Goal: Obtain resource: Obtain resource

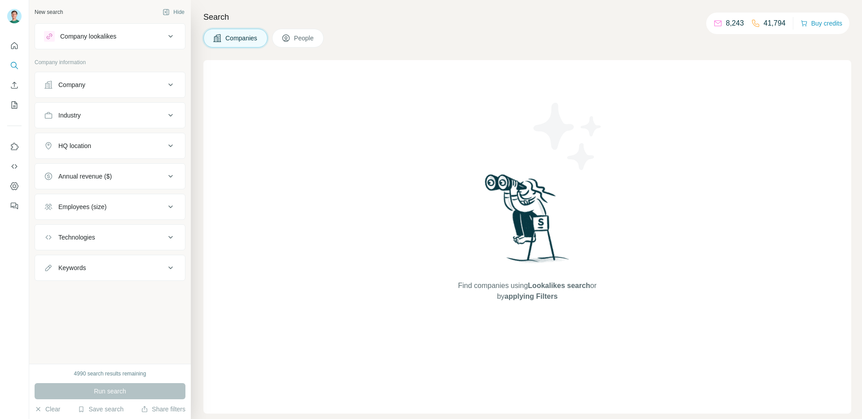
click at [146, 120] on button "Industry" at bounding box center [110, 116] width 150 height 22
click at [115, 146] on div at bounding box center [110, 139] width 132 height 18
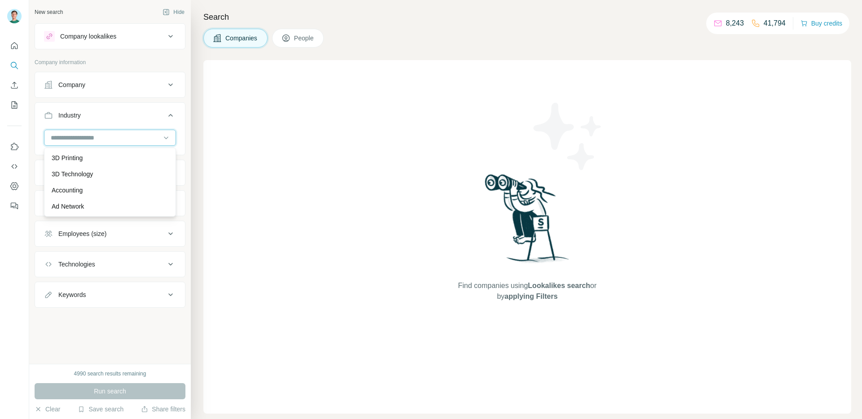
click at [111, 140] on input at bounding box center [105, 138] width 111 height 10
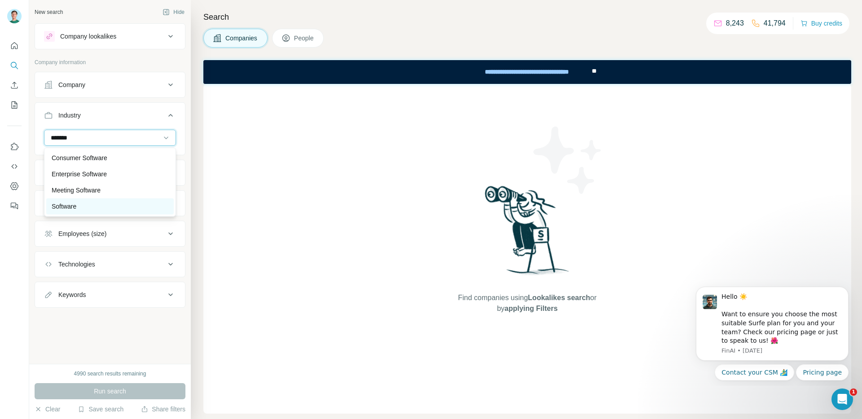
type input "*******"
click at [87, 206] on div "Software" at bounding box center [110, 206] width 117 height 9
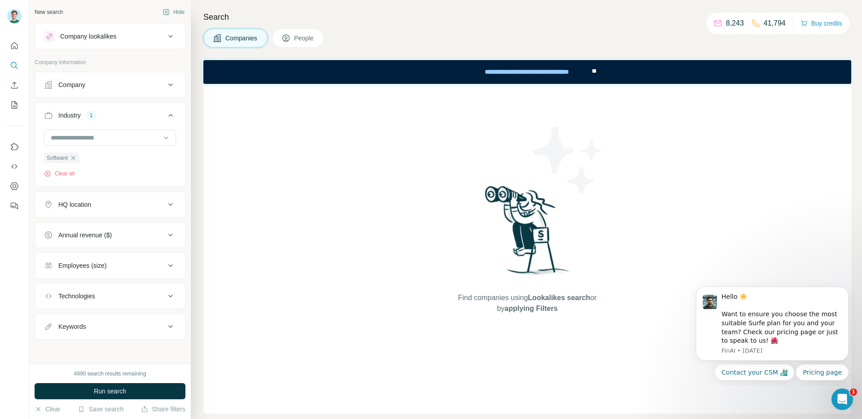
click at [98, 211] on button "HQ location" at bounding box center [110, 205] width 150 height 22
click at [97, 231] on input "text" at bounding box center [110, 227] width 132 height 16
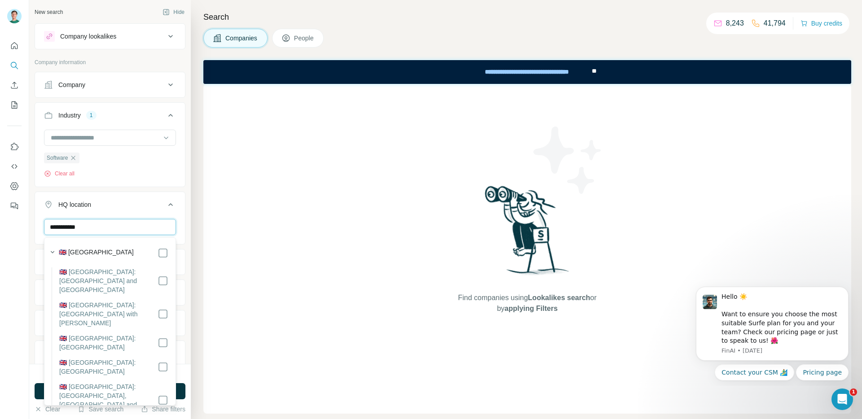
type input "**********"
click at [117, 258] on div "🇬🇧 [GEOGRAPHIC_DATA]" at bounding box center [114, 253] width 110 height 11
click at [115, 256] on div "🇬🇧 [GEOGRAPHIC_DATA]" at bounding box center [114, 253] width 110 height 11
click at [109, 254] on label "🇬🇧 [GEOGRAPHIC_DATA]" at bounding box center [96, 253] width 75 height 11
click at [141, 201] on div "HQ location 1" at bounding box center [104, 204] width 121 height 9
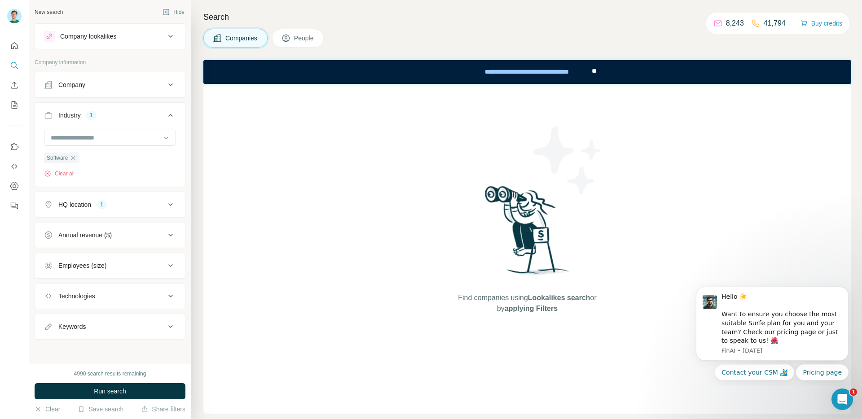
click at [107, 293] on div "Technologies" at bounding box center [104, 296] width 121 height 9
click at [97, 316] on input "text" at bounding box center [110, 319] width 132 height 16
drag, startPoint x: 95, startPoint y: 320, endPoint x: 9, endPoint y: 320, distance: 86.2
click at [9, 320] on div "New search Hide Company lookalikes Company information Company Industry 1 Softw…" at bounding box center [431, 209] width 862 height 419
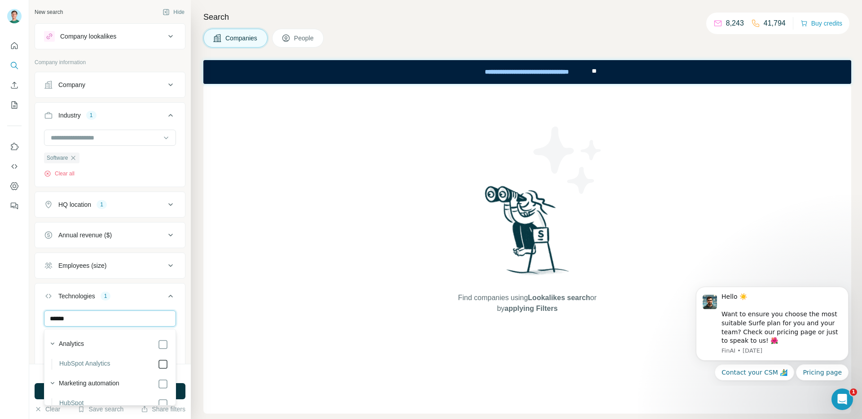
type input "******"
click at [170, 298] on icon at bounding box center [170, 296] width 11 height 11
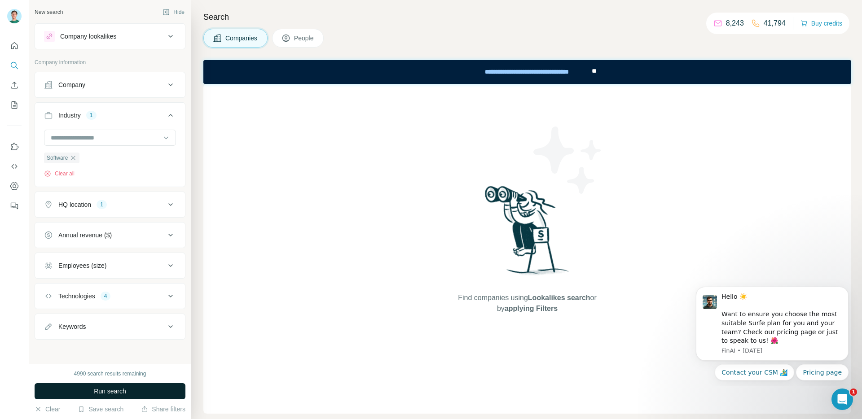
click at [115, 390] on span "Run search" at bounding box center [110, 391] width 32 height 9
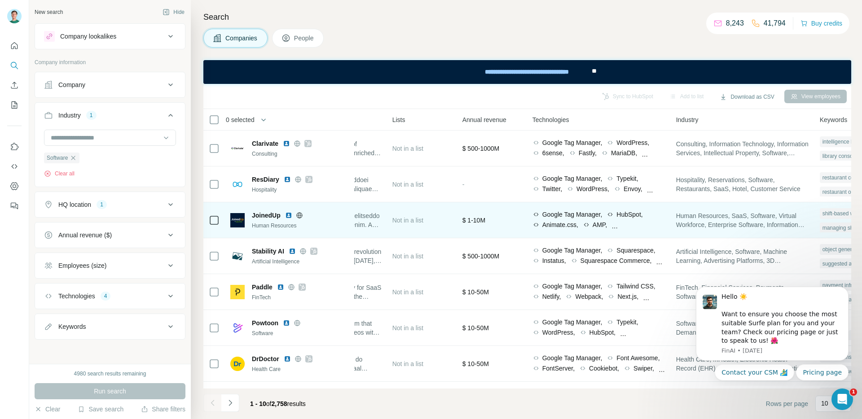
scroll to position [0, 445]
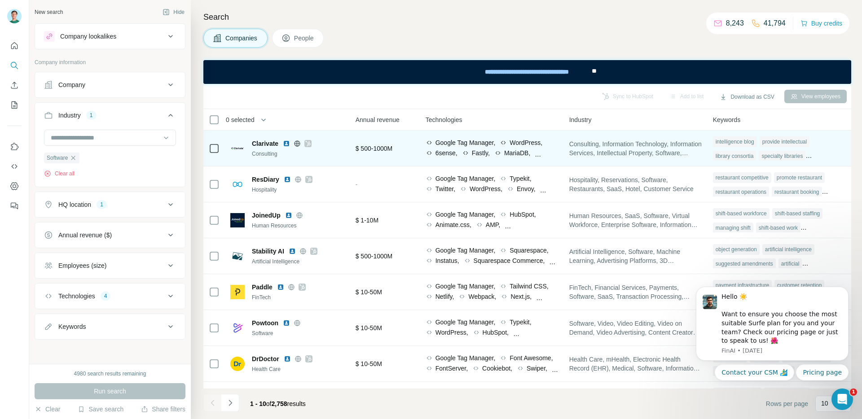
click at [482, 157] on div "Google Tag Manager, WordPress, 6sense, Fastly, MariaDB, amCharts, Priority Hint…" at bounding box center [492, 148] width 133 height 21
click at [490, 155] on div "Google Tag Manager, WordPress, 6sense, Fastly, MariaDB, amCharts, Priority Hint…" at bounding box center [492, 148] width 133 height 21
click at [501, 159] on div "Google Tag Manager, WordPress, 6sense, Fastly, MariaDB, amCharts, Priority Hint…" at bounding box center [492, 148] width 133 height 25
click at [457, 133] on td "Google Tag Manager, WordPress, 6sense, Fastly, MariaDB, amCharts, Priority Hint…" at bounding box center [492, 149] width 144 height 36
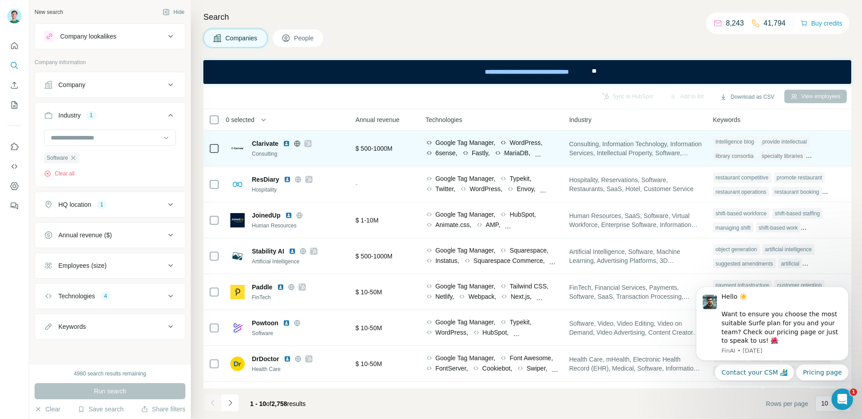
click at [472, 145] on span "Google Tag Manager," at bounding box center [466, 142] width 60 height 9
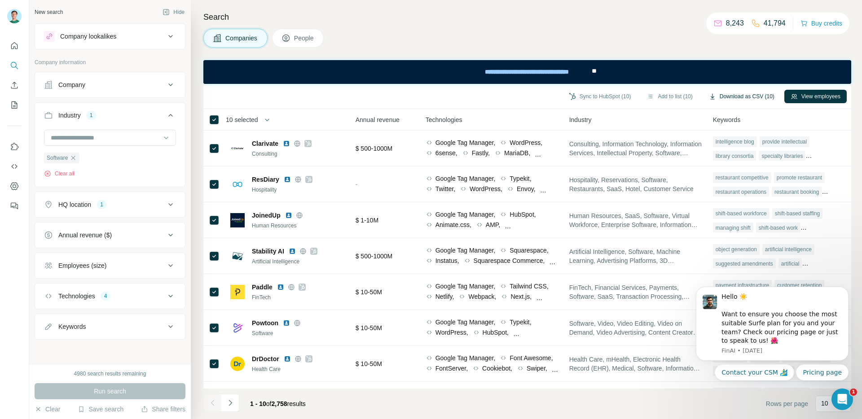
click at [753, 96] on button "Download as CSV (10)" at bounding box center [742, 96] width 78 height 13
click at [157, 239] on div "Annual revenue ($)" at bounding box center [104, 235] width 121 height 9
click at [67, 256] on span "0-1M" at bounding box center [64, 255] width 18 height 9
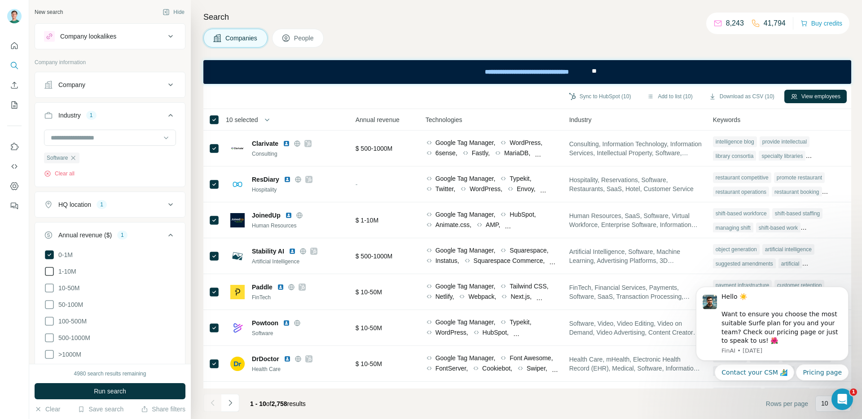
click at [67, 268] on span "1-10M" at bounding box center [66, 271] width 22 height 9
click at [164, 231] on div "Annual revenue ($) 2" at bounding box center [104, 235] width 121 height 9
click at [163, 263] on div "Employees (size)" at bounding box center [104, 265] width 121 height 9
click at [64, 319] on span "11-50" at bounding box center [65, 318] width 20 height 9
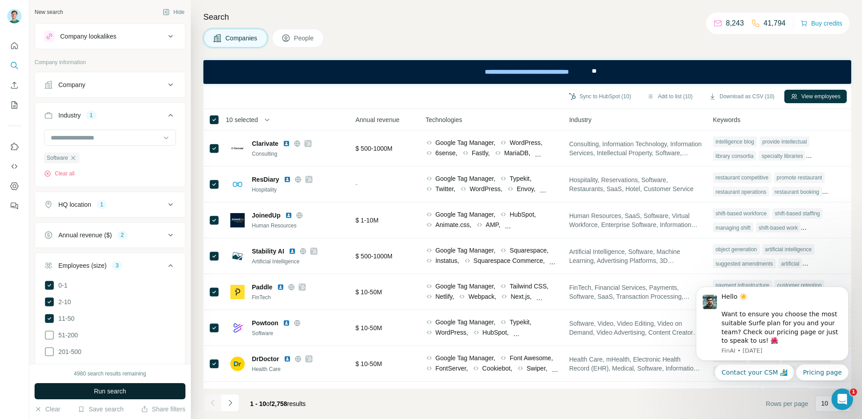
click at [118, 392] on span "Run search" at bounding box center [110, 391] width 32 height 9
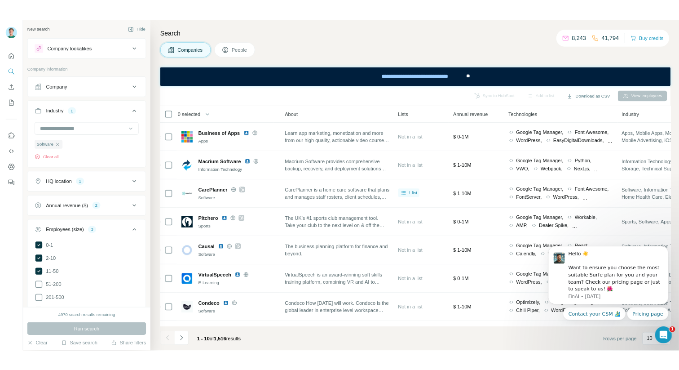
scroll to position [0, 206]
